Goal: Navigation & Orientation: Find specific page/section

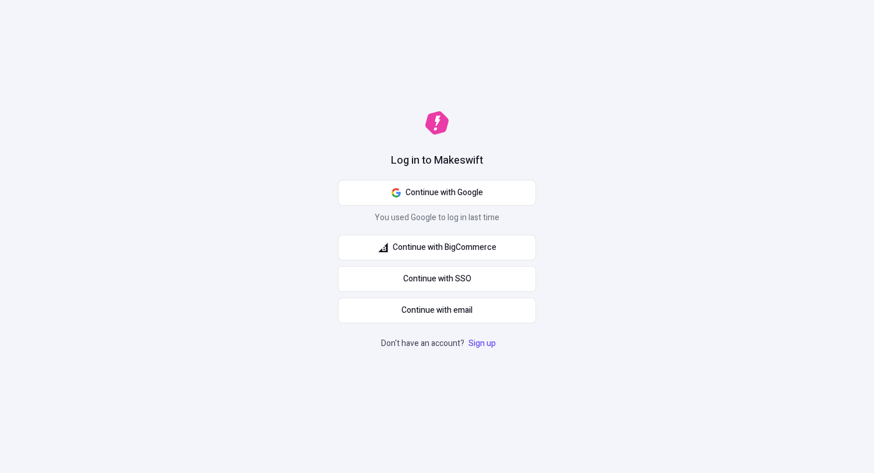
click at [488, 146] on div "Log in to Makeswift Continue with Google You used Google to log in last time Co…" at bounding box center [437, 236] width 874 height 473
click at [486, 146] on button "Continue with Google" at bounding box center [437, 193] width 198 height 26
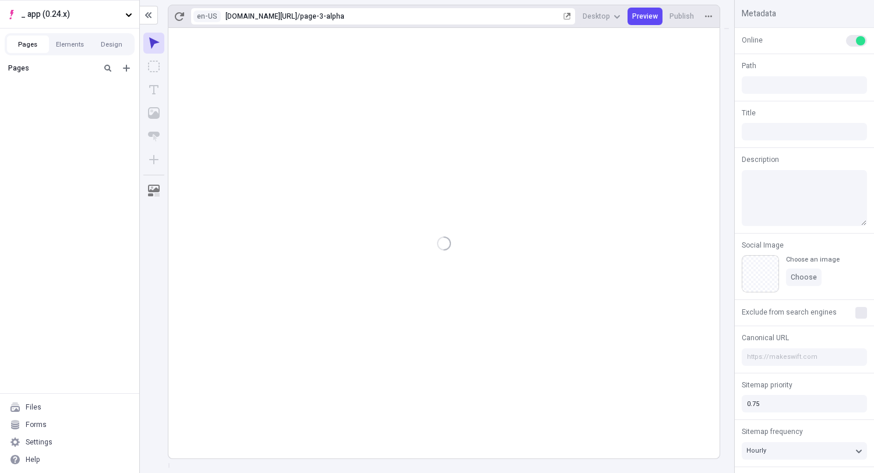
type input "/page-3-alpha"
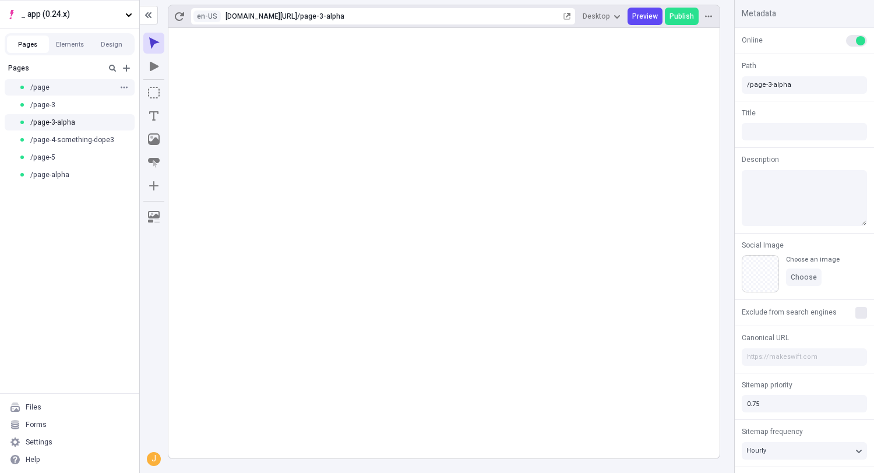
click at [78, 90] on div "/page" at bounding box center [66, 87] width 95 height 9
type input "/page"
click at [82, 111] on div "/page-3" at bounding box center [69, 104] width 139 height 17
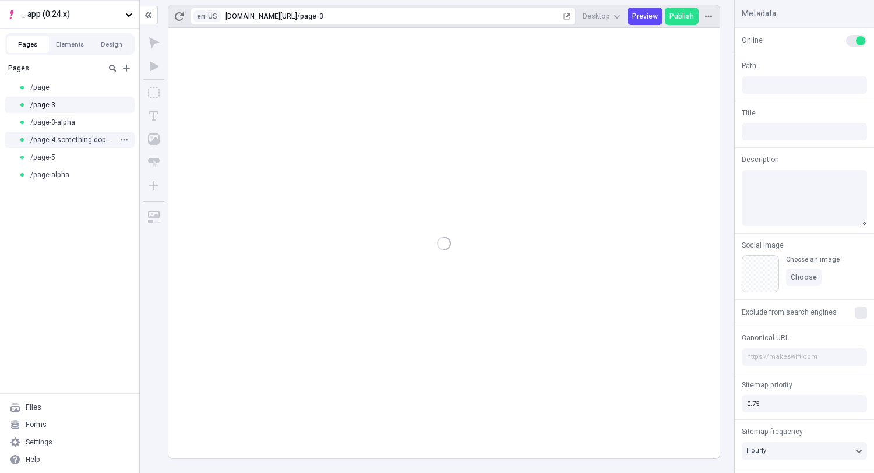
click at [86, 131] on div "/page-4-something-dope3" at bounding box center [69, 139] width 139 height 17
type input "/page-3"
type input "/page-4-something-dope3"
click at [86, 121] on div "/page-3-alpha" at bounding box center [66, 122] width 95 height 9
click at [94, 160] on div "/page-5" at bounding box center [66, 157] width 95 height 9
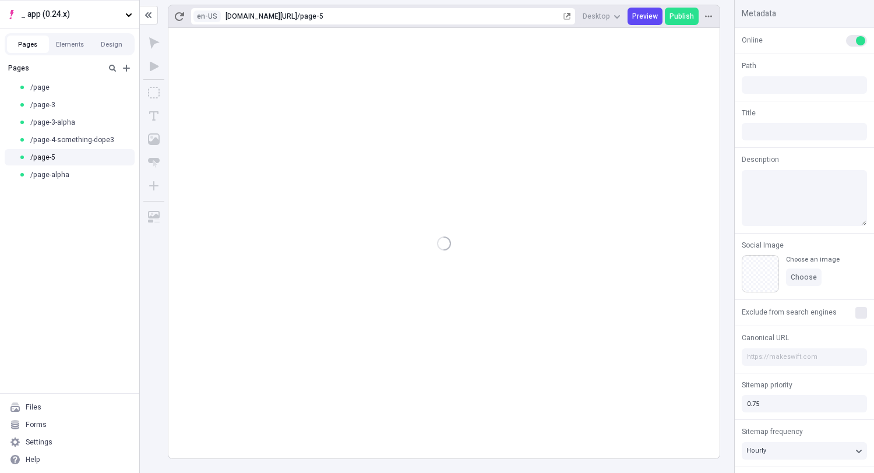
type input "/page-5"
click at [97, 182] on div "/page-alpha" at bounding box center [69, 174] width 139 height 17
type input "/page-alpha"
